Goal: Task Accomplishment & Management: Use online tool/utility

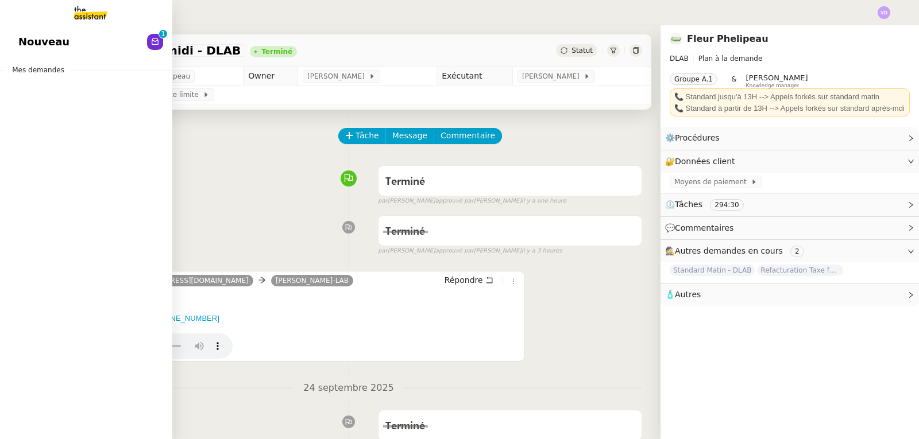
drag, startPoint x: 51, startPoint y: 42, endPoint x: 84, endPoint y: 50, distance: 34.8
click at [51, 42] on span "Nouveau" at bounding box center [43, 41] width 51 height 17
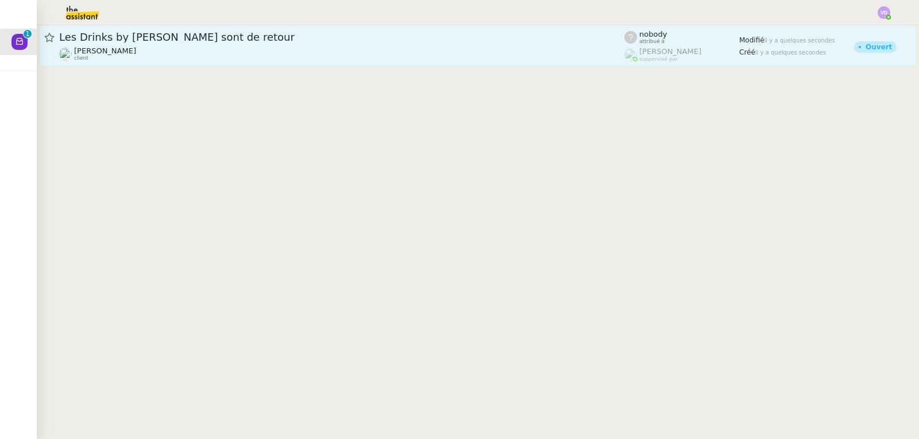
click at [229, 56] on div "[PERSON_NAME] client" at bounding box center [341, 54] width 565 height 15
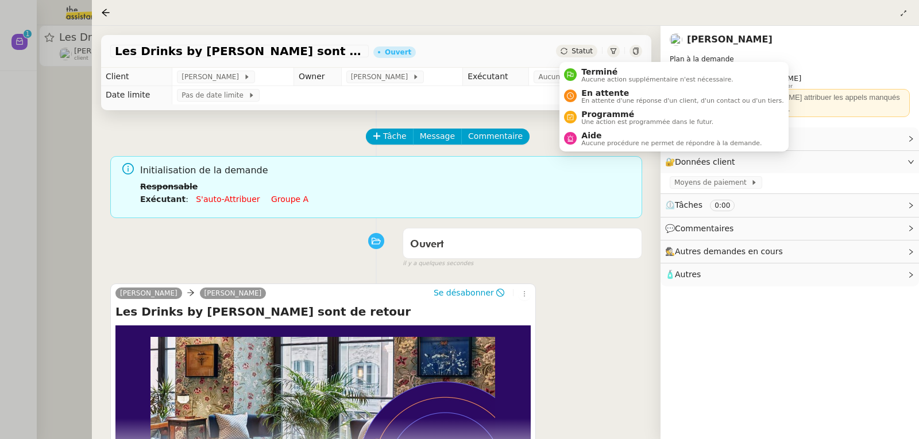
click at [576, 55] on span "Statut" at bounding box center [581, 51] width 21 height 8
click at [589, 74] on span "Terminé" at bounding box center [657, 71] width 152 height 9
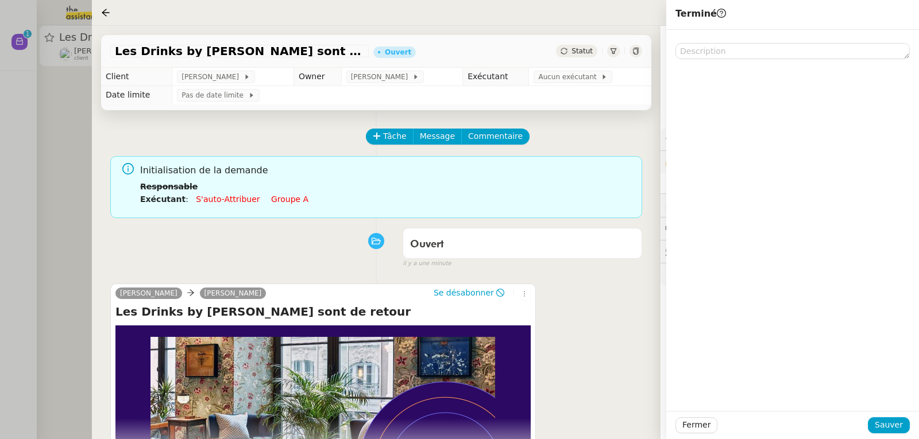
click at [48, 83] on div at bounding box center [459, 219] width 919 height 439
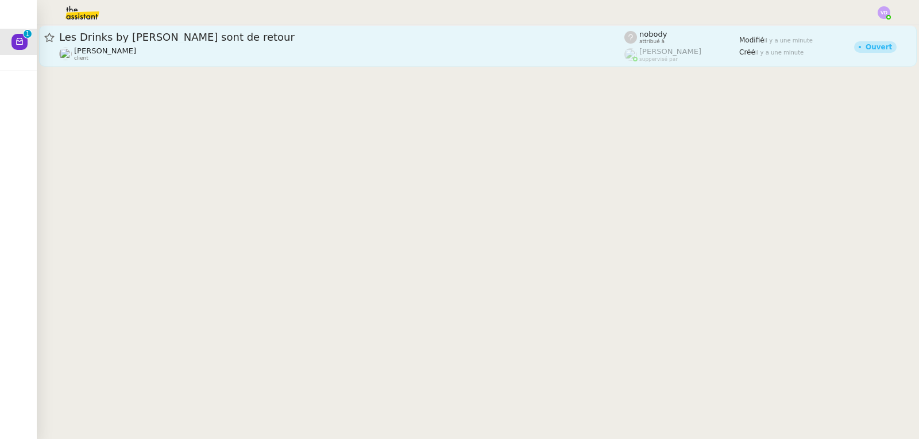
click at [99, 45] on div "Les Drinks by [PERSON_NAME] sont de retour [PERSON_NAME] client" at bounding box center [341, 45] width 565 height 31
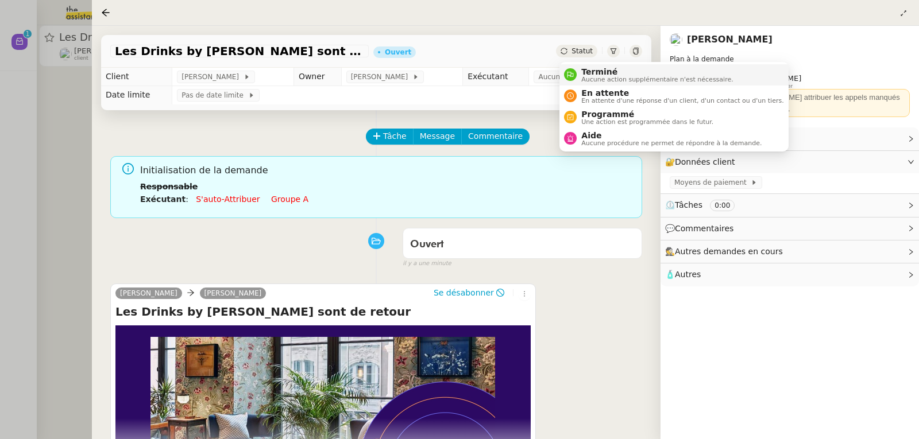
click at [601, 82] on span "Aucune action supplémentaire n'est nécessaire." at bounding box center [657, 79] width 152 height 6
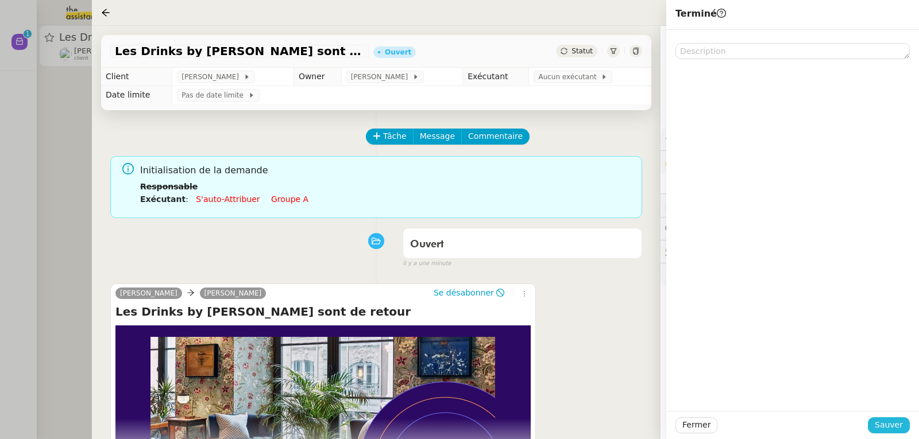
click at [899, 430] on span "Sauver" at bounding box center [888, 425] width 28 height 13
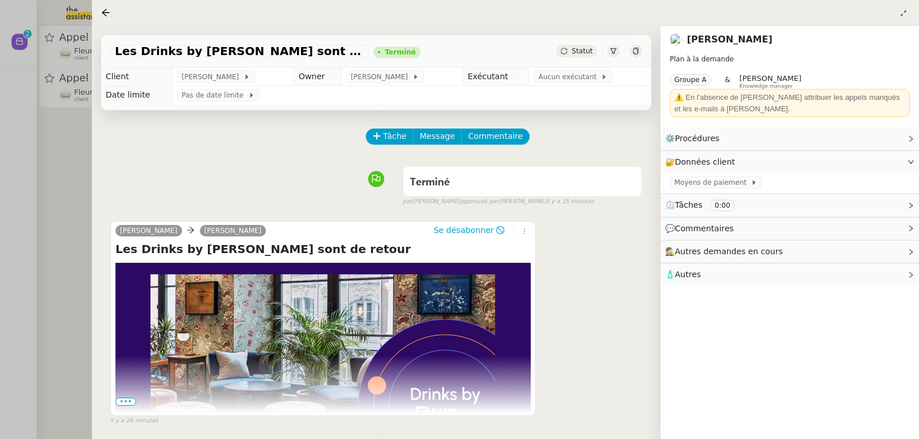
click at [80, 117] on div at bounding box center [459, 219] width 919 height 439
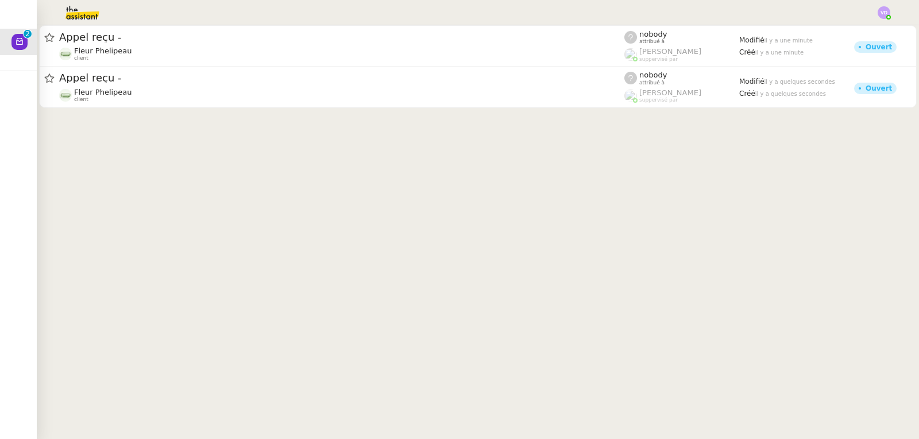
click at [122, 82] on span "Appel reçu -" at bounding box center [341, 78] width 565 height 10
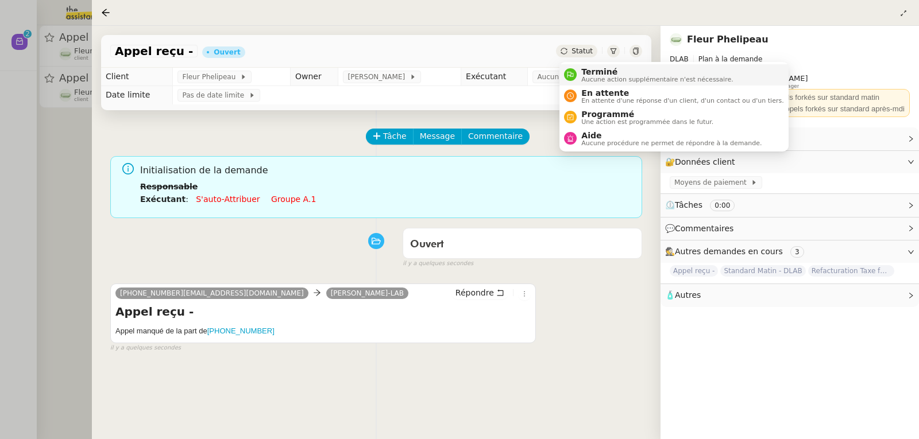
click at [590, 69] on span "Terminé" at bounding box center [657, 71] width 152 height 9
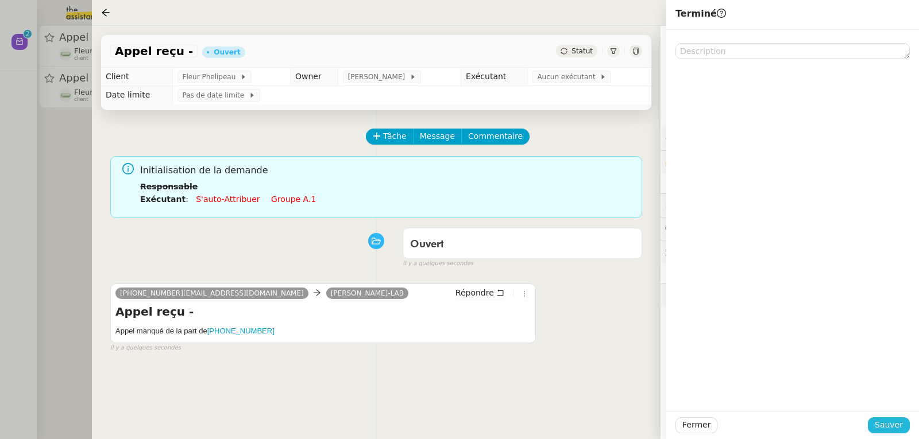
click at [899, 429] on span "Sauver" at bounding box center [888, 425] width 28 height 13
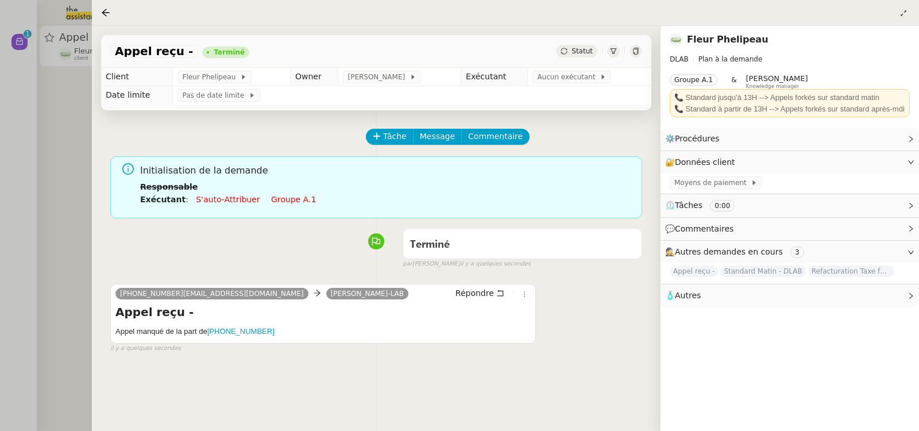
click at [75, 180] on div at bounding box center [459, 215] width 919 height 431
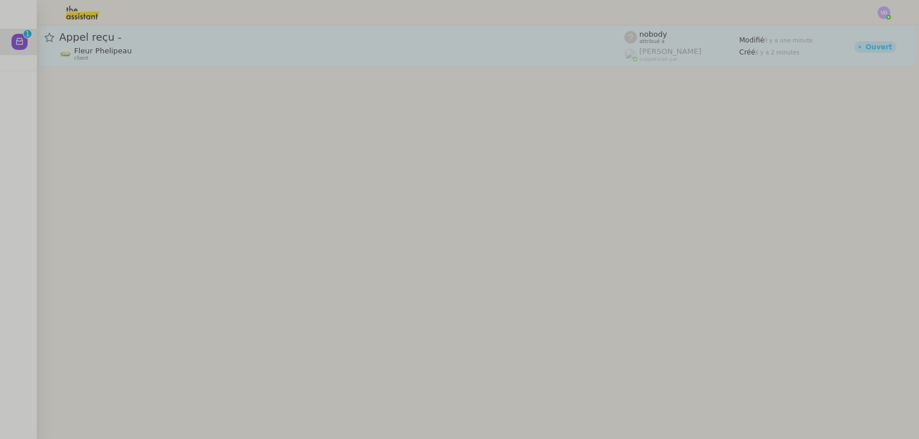
click at [142, 42] on div "Appel reçu -" at bounding box center [341, 37] width 565 height 14
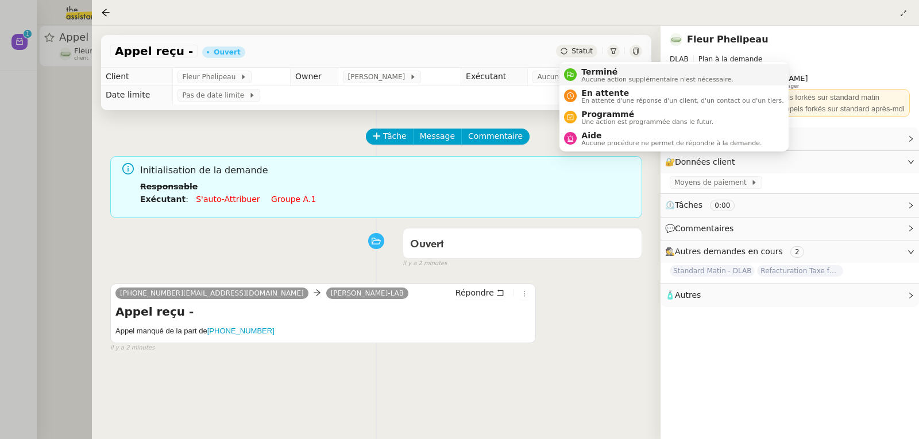
click at [581, 78] on div "Terminé Aucune action supplémentaire n'est nécessaire." at bounding box center [654, 75] width 156 height 16
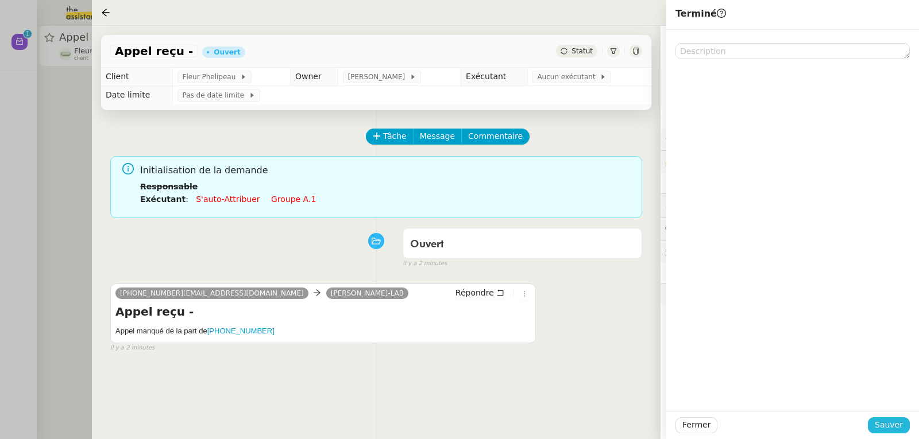
click at [880, 428] on span "Sauver" at bounding box center [888, 425] width 28 height 13
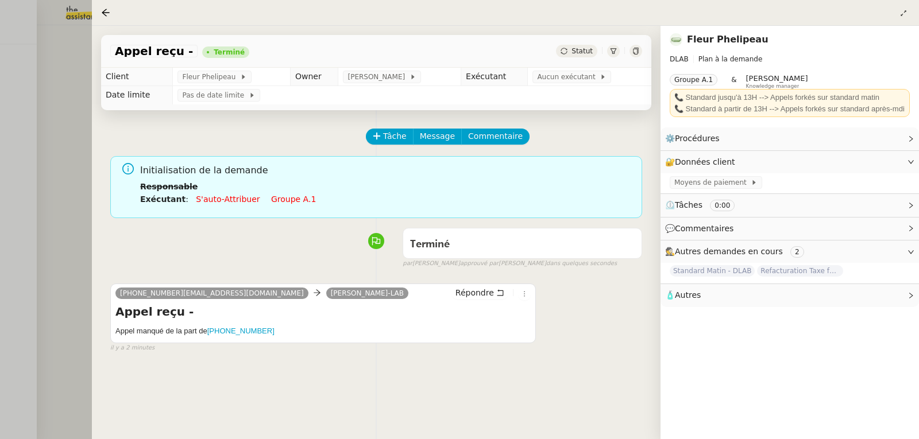
click at [14, 183] on div at bounding box center [459, 219] width 919 height 439
